Goal: Share content: Share content

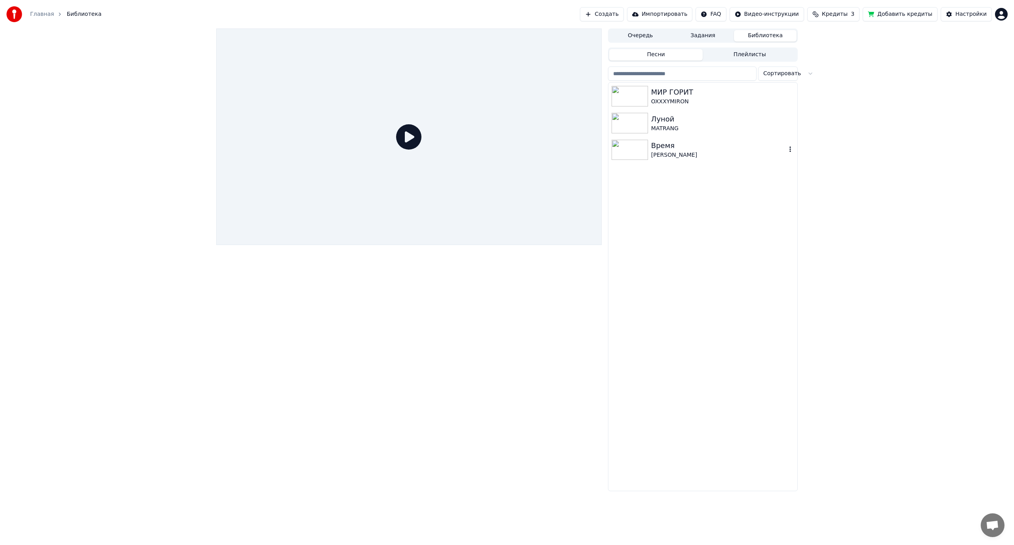
click at [791, 151] on icon "button" at bounding box center [790, 149] width 8 height 6
click at [728, 151] on div "[PERSON_NAME]" at bounding box center [718, 155] width 135 height 8
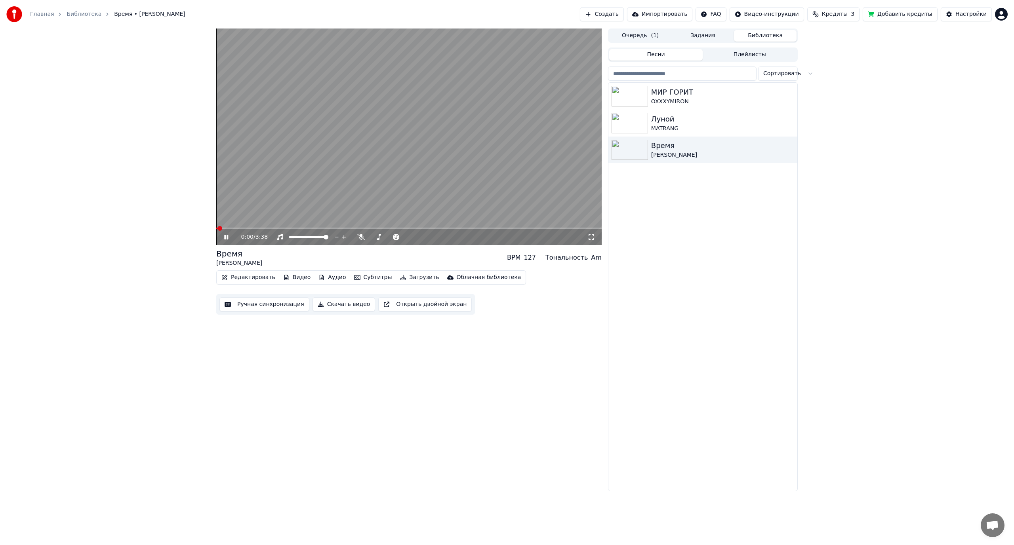
click at [225, 238] on icon at bounding box center [226, 237] width 4 height 5
click at [403, 278] on button "Загрузить" at bounding box center [420, 277] width 46 height 11
click at [433, 299] on div "Видео [.mp4]" at bounding box center [433, 294] width 99 height 13
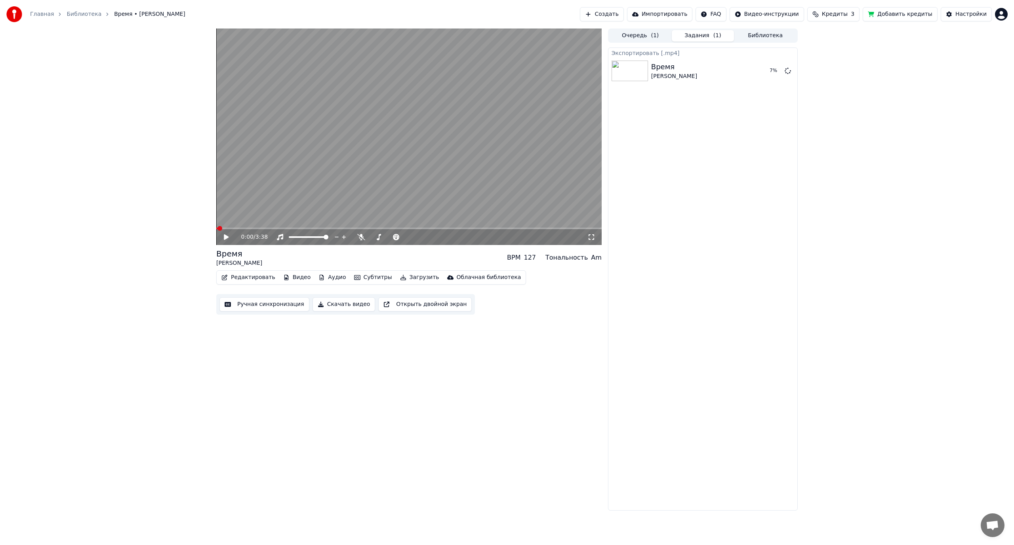
click at [754, 34] on button "Библиотека" at bounding box center [765, 35] width 63 height 11
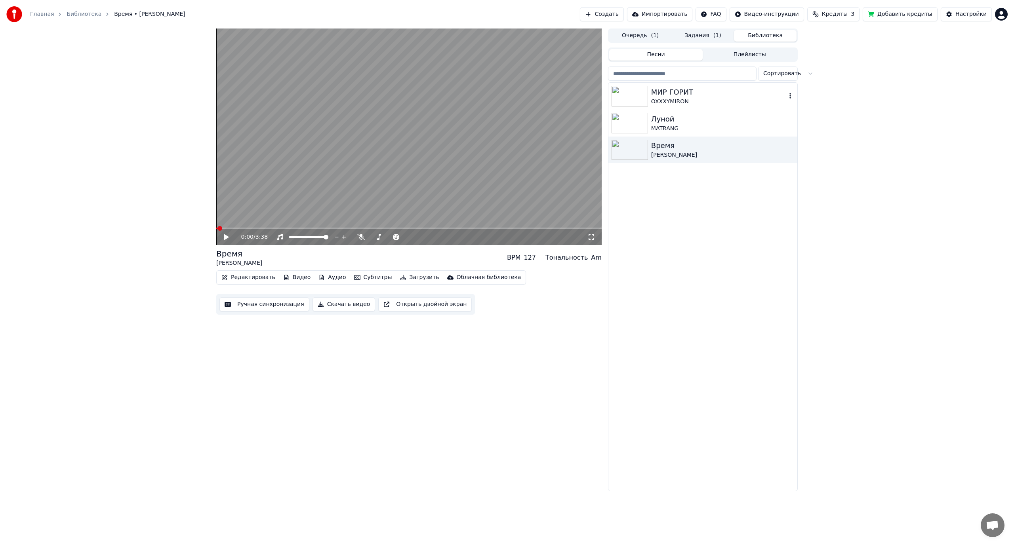
click at [712, 99] on div "OXXXYMIRON" at bounding box center [718, 102] width 135 height 8
click at [225, 238] on icon at bounding box center [226, 237] width 4 height 5
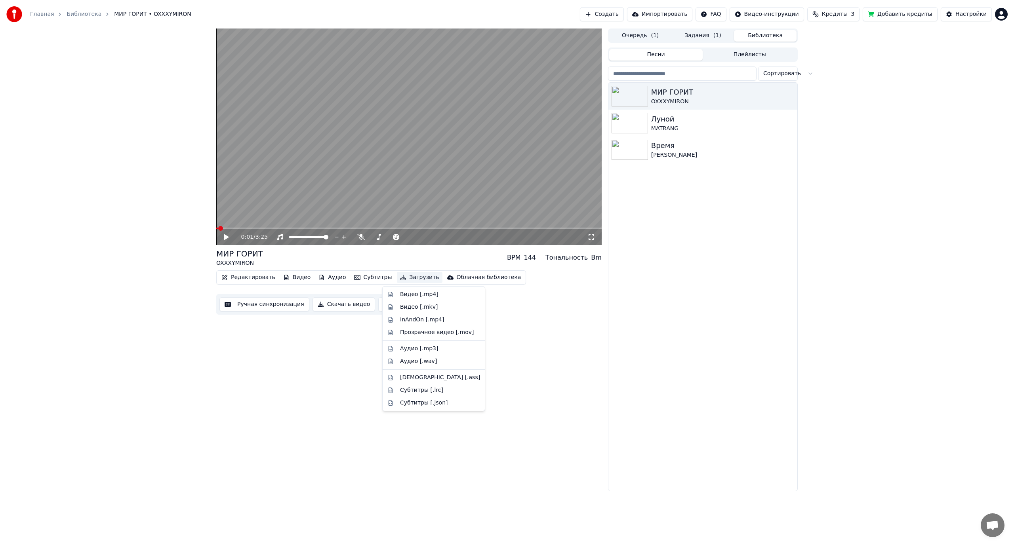
click at [398, 277] on button "Загрузить" at bounding box center [420, 277] width 46 height 11
click at [411, 297] on div "Видео [.mp4]" at bounding box center [419, 295] width 38 height 8
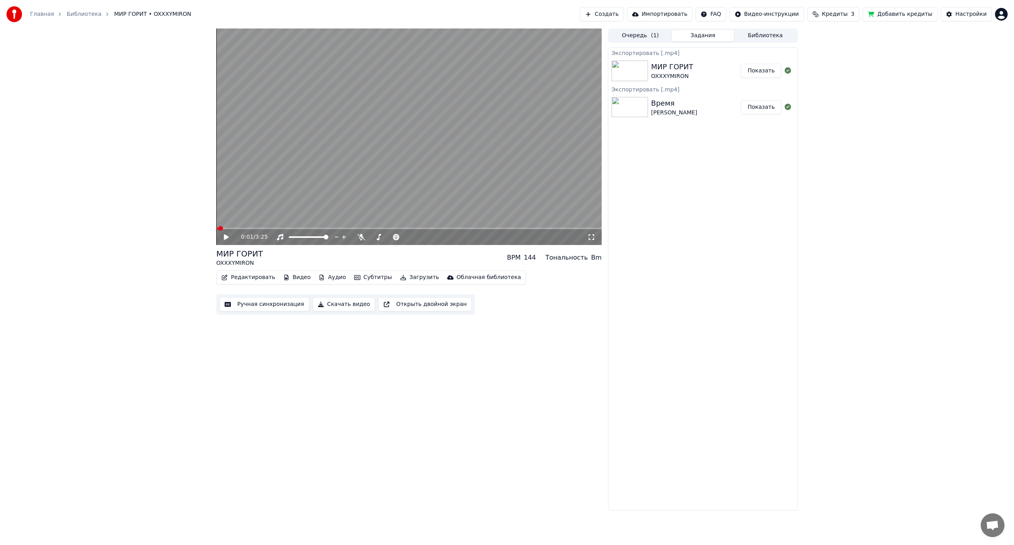
click at [771, 71] on button "Показать" at bounding box center [761, 71] width 41 height 14
